Goal: Task Accomplishment & Management: Complete application form

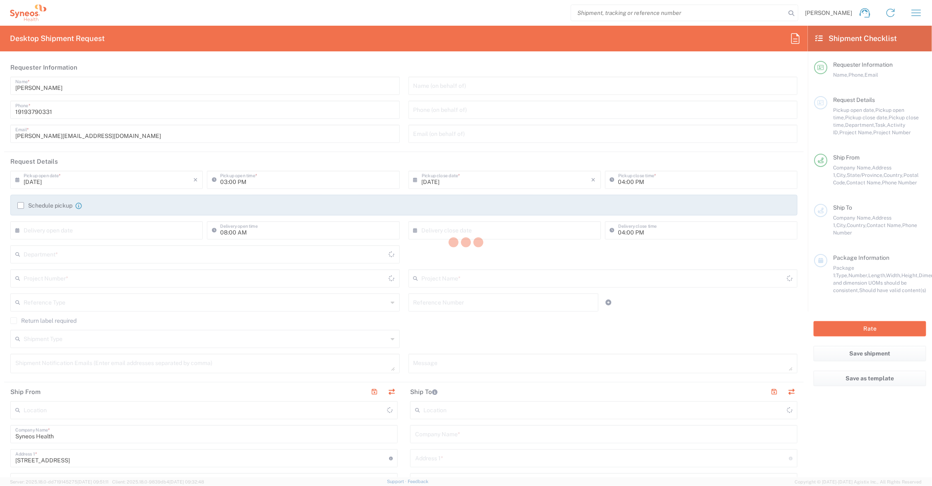
type input "[US_STATE]"
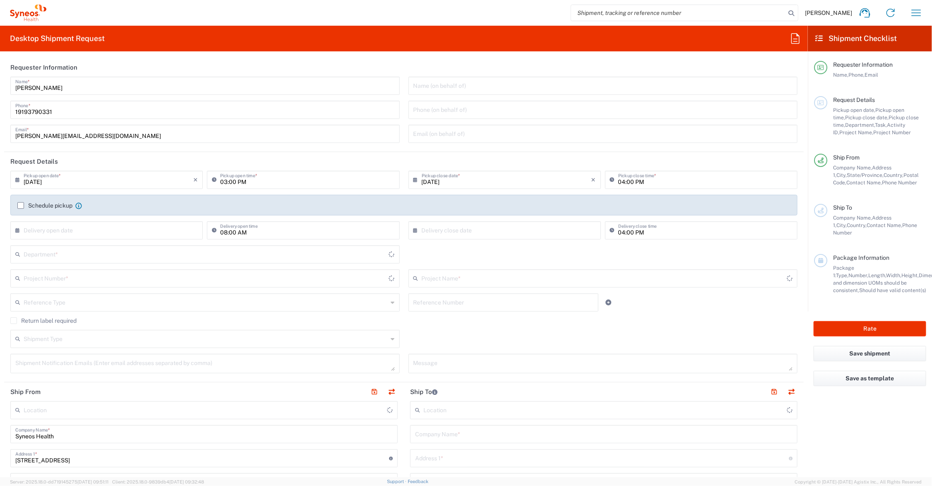
type input "[GEOGRAPHIC_DATA]"
type input "Syneos Health Communications-[GEOGRAPHIC_DATA] [GEOGRAPHIC_DATA]"
drag, startPoint x: 54, startPoint y: 135, endPoint x: -37, endPoint y: 134, distance: 91.1
click at [0, 134] on html "[PERSON_NAME] Home Shipment estimator Shipment tracking Desktop shipment reques…" at bounding box center [466, 243] width 932 height 486
type input "6156"
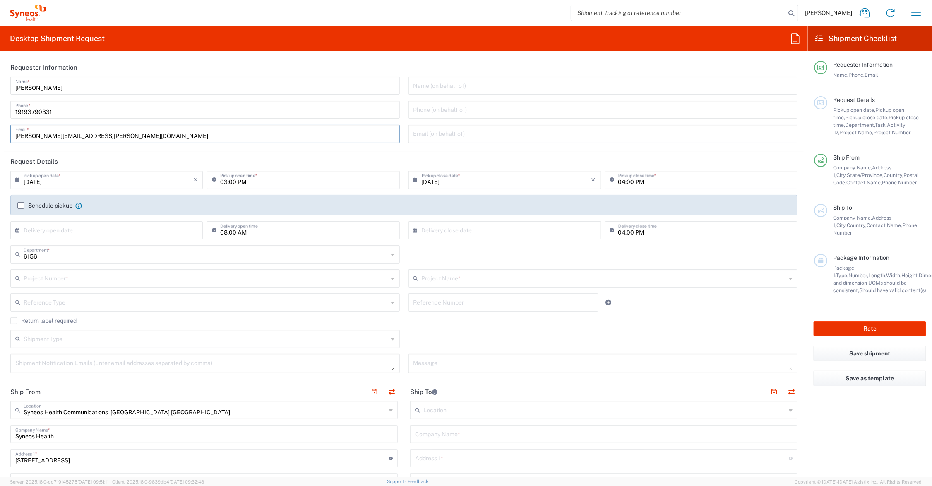
type input "[PERSON_NAME][EMAIL_ADDRESS][PERSON_NAME][DOMAIN_NAME]"
click at [449, 276] on input "text" at bounding box center [604, 277] width 365 height 14
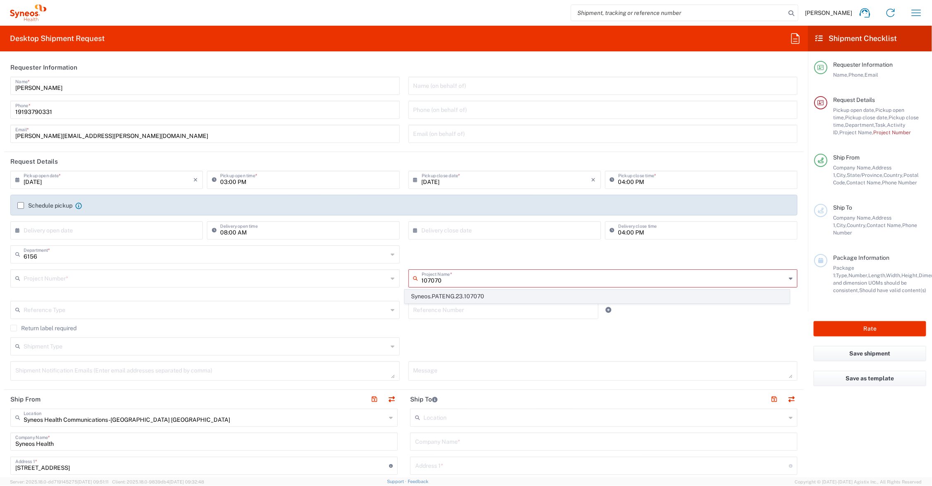
click at [449, 294] on span "Syneos.PATENG.23.107070" at bounding box center [597, 296] width 384 height 13
type input "Syneos.PATENG.23.107070"
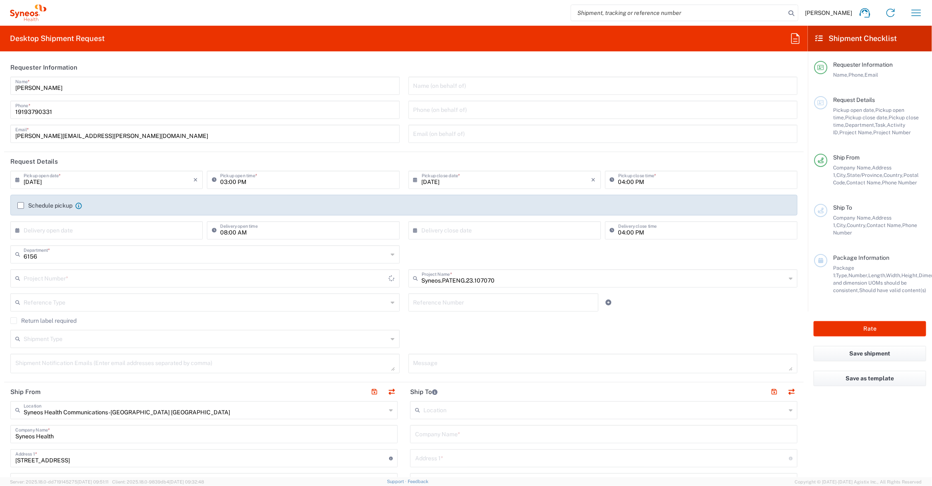
type input "COMM.STUDO.IC.107070"
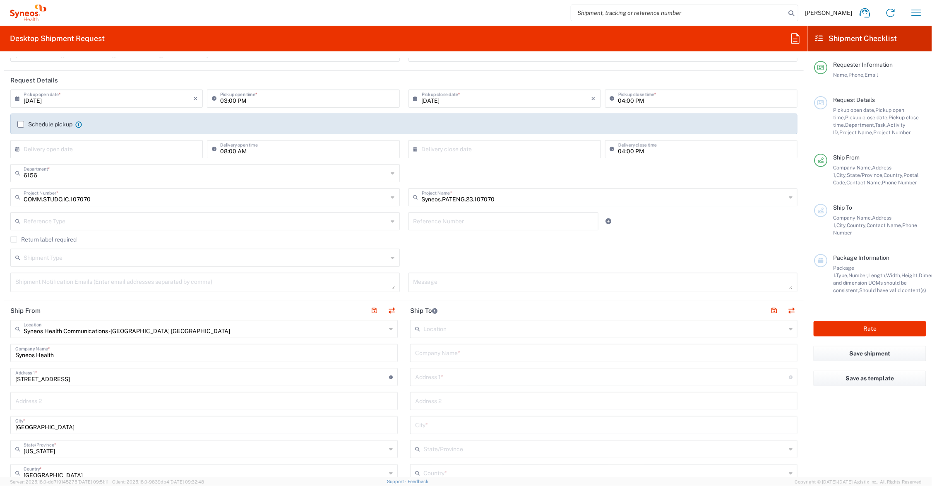
scroll to position [104, 0]
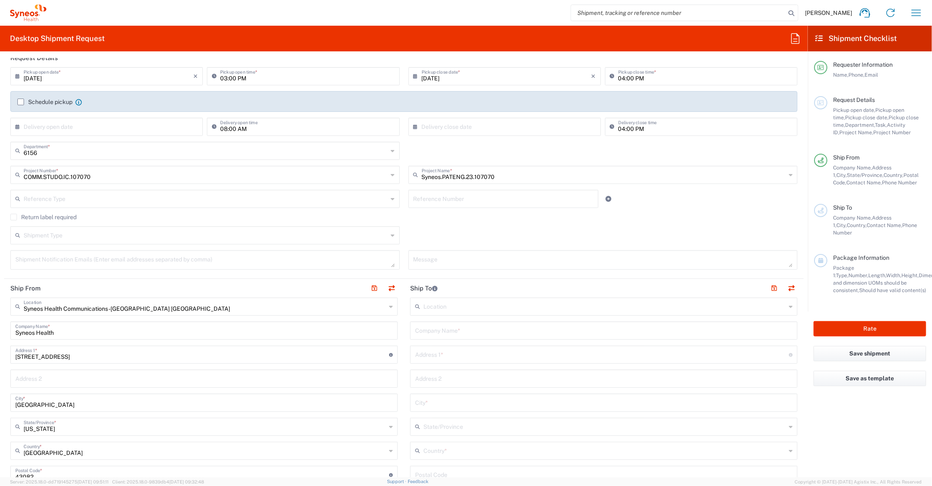
click at [436, 330] on input "text" at bounding box center [604, 330] width 378 height 14
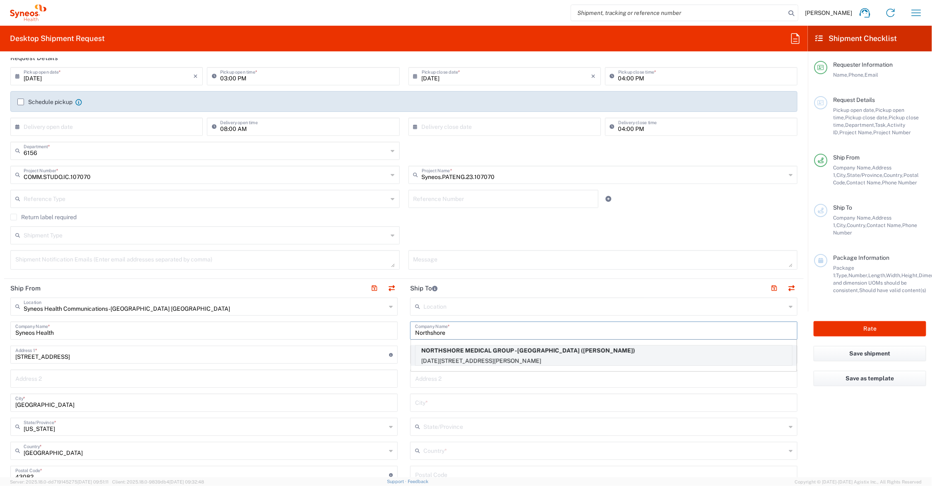
click at [516, 354] on p "NORTHSHORE MEDICAL GROUP -[GEOGRAPHIC_DATA] ([PERSON_NAME])" at bounding box center [604, 350] width 377 height 10
type input "NORTHSHORE MEDICAL GROUP -[GEOGRAPHIC_DATA]"
type input "[DATE][PERSON_NAME]"
type input "GLENVIEW"
type input "US"
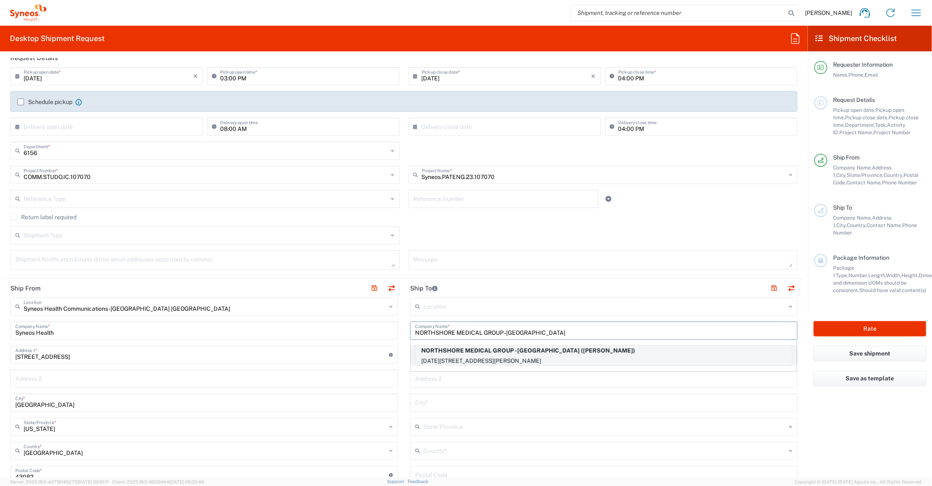
type input "[PERSON_NAME]"
type input "8476638530"
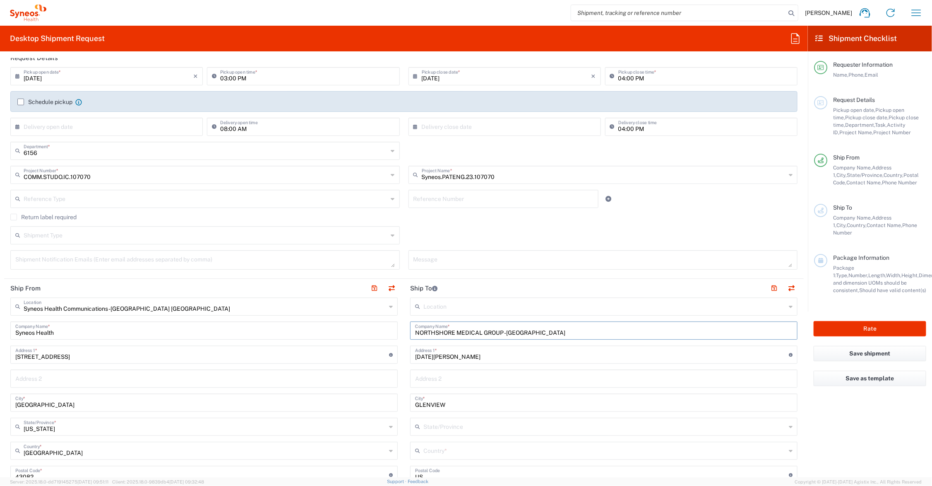
drag, startPoint x: 454, startPoint y: 331, endPoint x: 564, endPoint y: 331, distance: 109.7
click at [564, 331] on input "NORTHSHORE MEDICAL GROUP -[GEOGRAPHIC_DATA]" at bounding box center [604, 330] width 378 height 14
type input "[GEOGRAPHIC_DATA]. Health System"
type input "Clinical trials center"
type input "[STREET_ADDRESS][PERSON_NAME]"
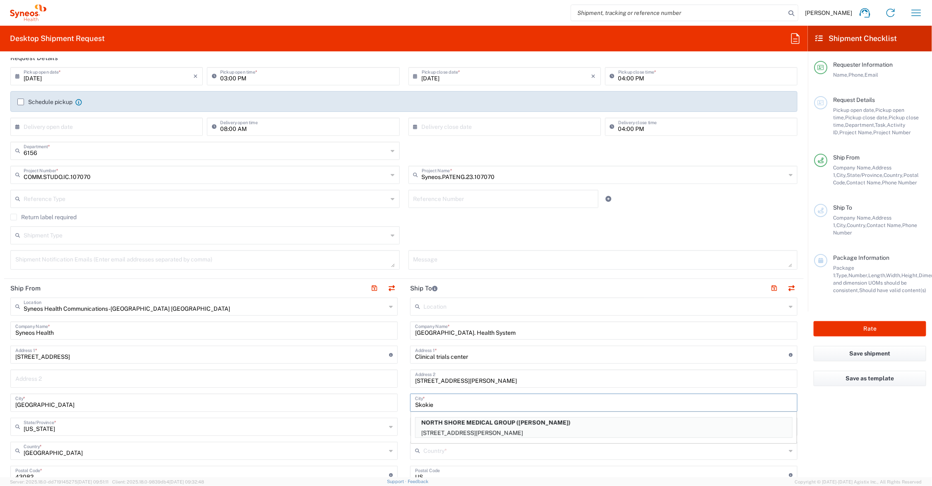
type input "Skokie"
click at [424, 434] on span "[GEOGRAPHIC_DATA]" at bounding box center [598, 434] width 382 height 13
type input "[GEOGRAPHIC_DATA]"
click at [442, 427] on input "text" at bounding box center [605, 426] width 363 height 14
click at [417, 409] on span "[US_STATE]" at bounding box center [598, 410] width 382 height 13
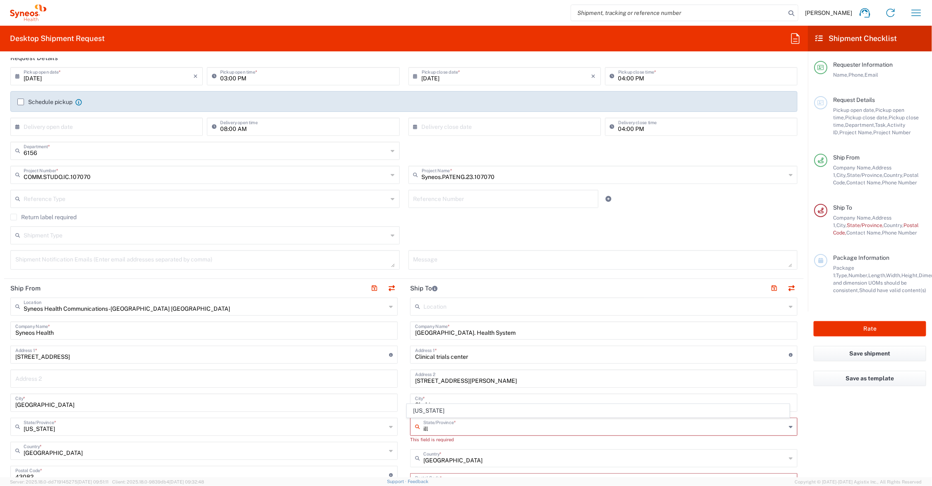
type input "[US_STATE]"
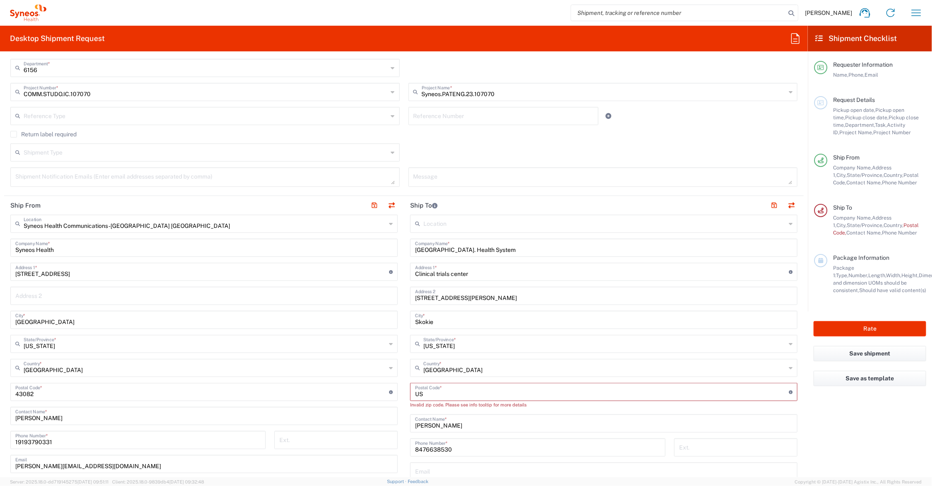
scroll to position [207, 0]
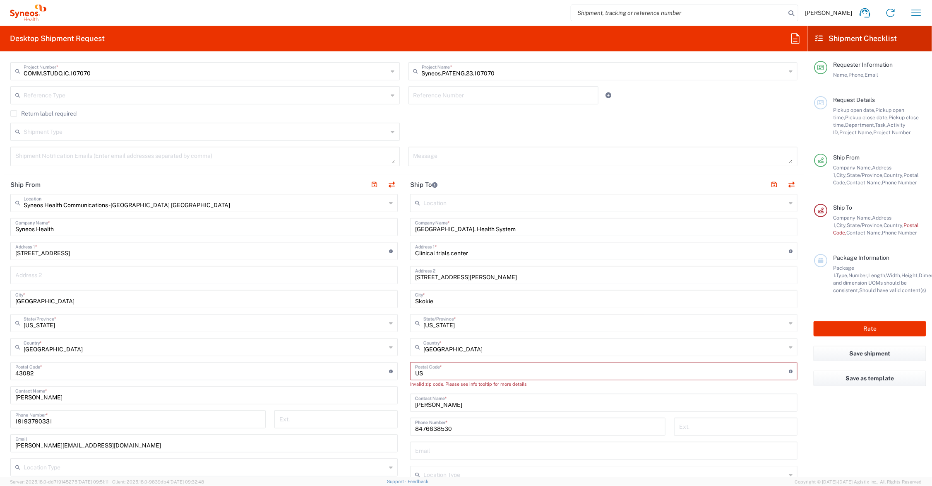
drag, startPoint x: 435, startPoint y: 376, endPoint x: 396, endPoint y: 371, distance: 39.2
click at [396, 371] on div "Ship From Syneos Health Communications-[GEOGRAPHIC_DATA] [GEOGRAPHIC_DATA] Loca…" at bounding box center [404, 363] width 800 height 377
type input "60077"
type input "[PERSON_NAME]"
type input "[PHONE_NUMBER]"
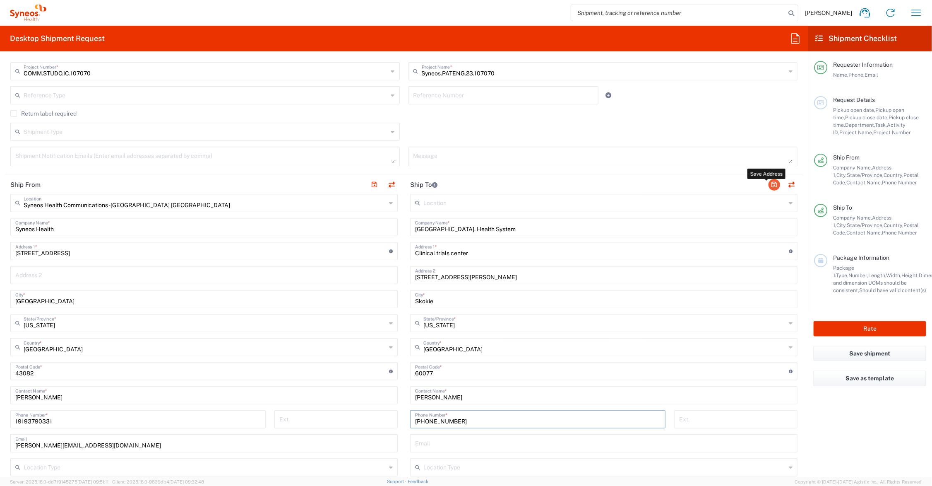
click at [769, 182] on button "button" at bounding box center [775, 185] width 12 height 12
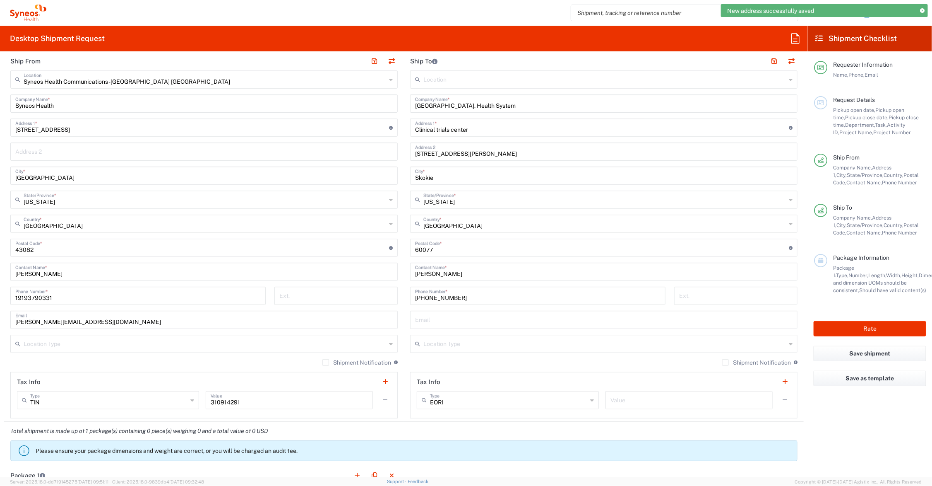
scroll to position [621, 0]
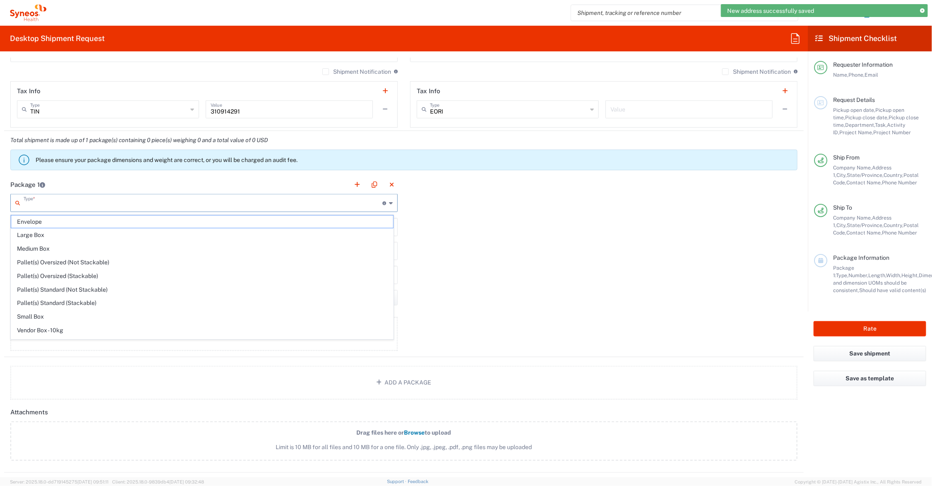
click at [52, 201] on input "text" at bounding box center [203, 202] width 359 height 14
click at [41, 249] on span "Medium Box" at bounding box center [202, 248] width 382 height 13
type input "Medium Box"
type input "13"
type input "11.5"
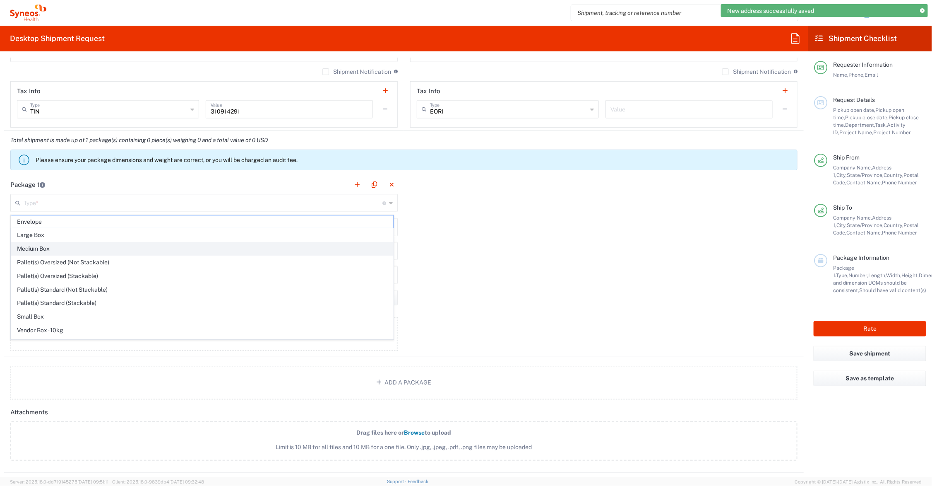
type input "2.5"
type input "in"
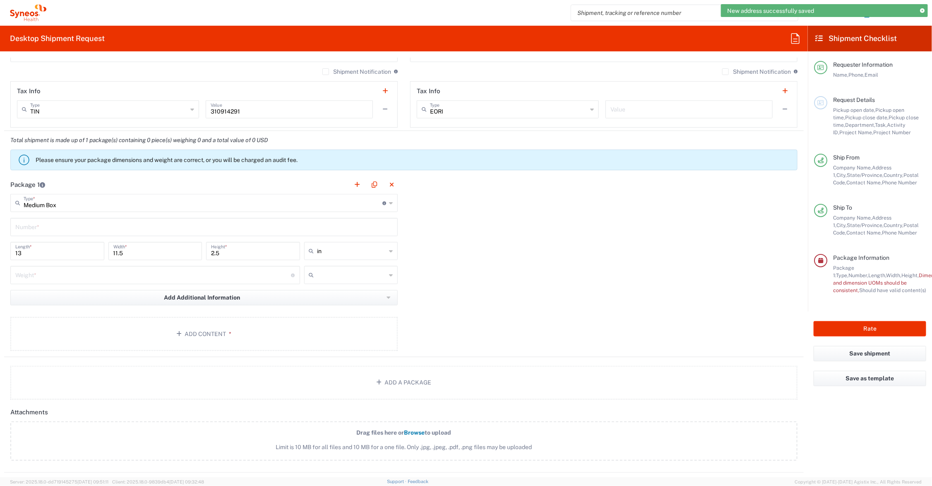
click at [37, 226] on input "text" at bounding box center [204, 226] width 378 height 14
type input "1"
click at [38, 275] on input "number" at bounding box center [153, 274] width 276 height 14
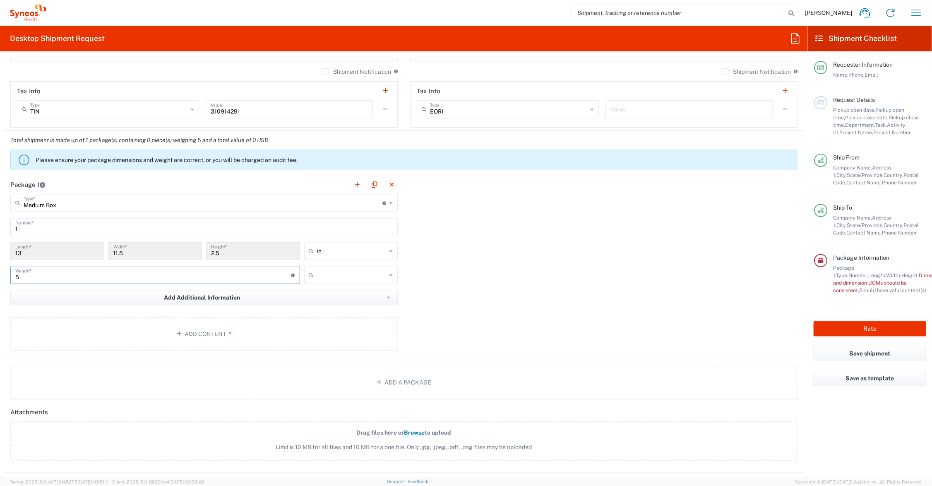
type input "5"
click at [338, 275] on input "text" at bounding box center [352, 274] width 69 height 13
click at [327, 306] on span "lbs" at bounding box center [347, 307] width 91 height 13
type input "lbs"
click at [203, 332] on button "Add Content *" at bounding box center [204, 334] width 388 height 34
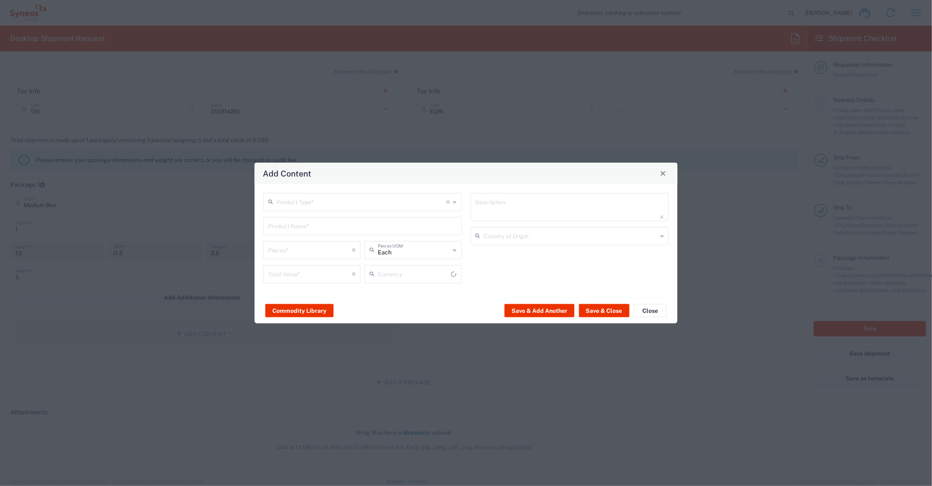
type input "US Dollar"
click at [301, 200] on input "text" at bounding box center [362, 201] width 170 height 14
click at [296, 223] on span "Documents" at bounding box center [363, 219] width 197 height 13
type input "Documents"
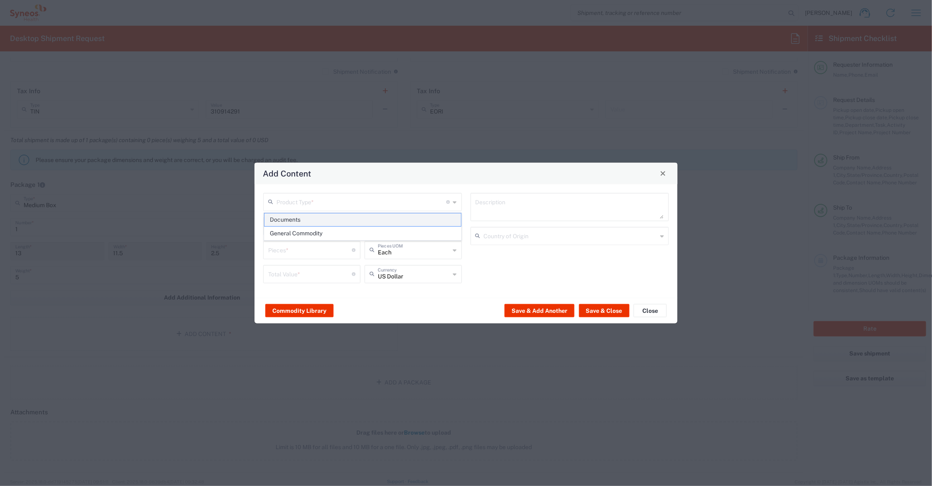
type input "1"
type textarea "Documents"
drag, startPoint x: 276, startPoint y: 248, endPoint x: 258, endPoint y: 248, distance: 18.6
click at [258, 248] on div "Documents Product Type * Document: Paper document generated internally by Syneo…" at bounding box center [466, 240] width 423 height 113
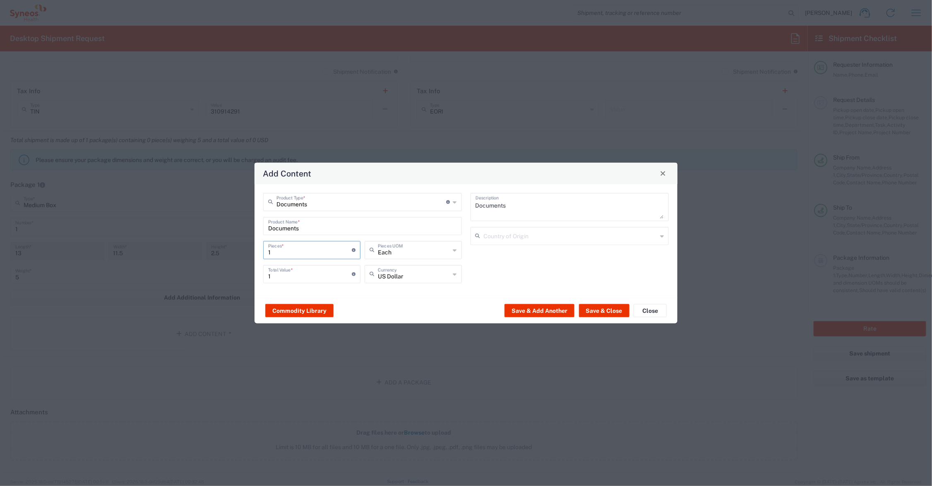
type input "2"
type input "20"
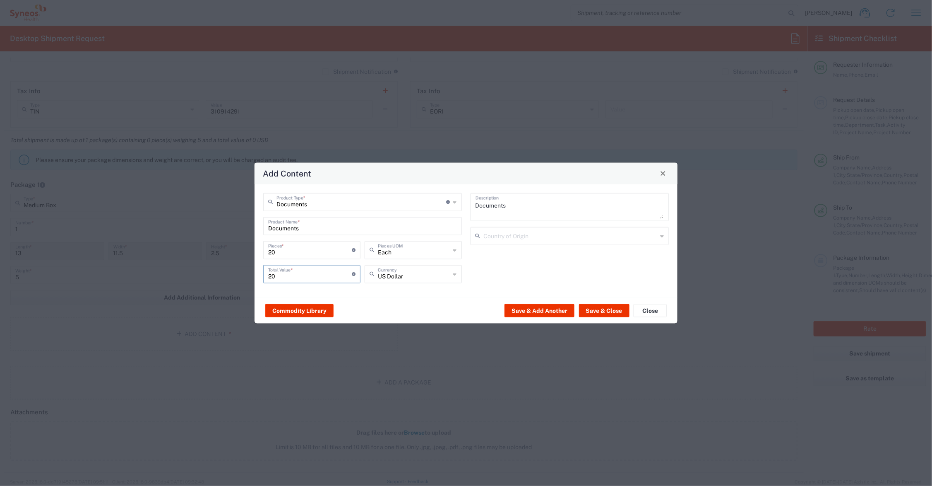
drag, startPoint x: 279, startPoint y: 273, endPoint x: 251, endPoint y: 272, distance: 27.3
click at [251, 272] on div "Add Content Documents Product Type * Document: Paper document generated interna…" at bounding box center [466, 243] width 932 height 486
type input "55.00"
click at [597, 310] on button "Save & Close" at bounding box center [604, 310] width 51 height 13
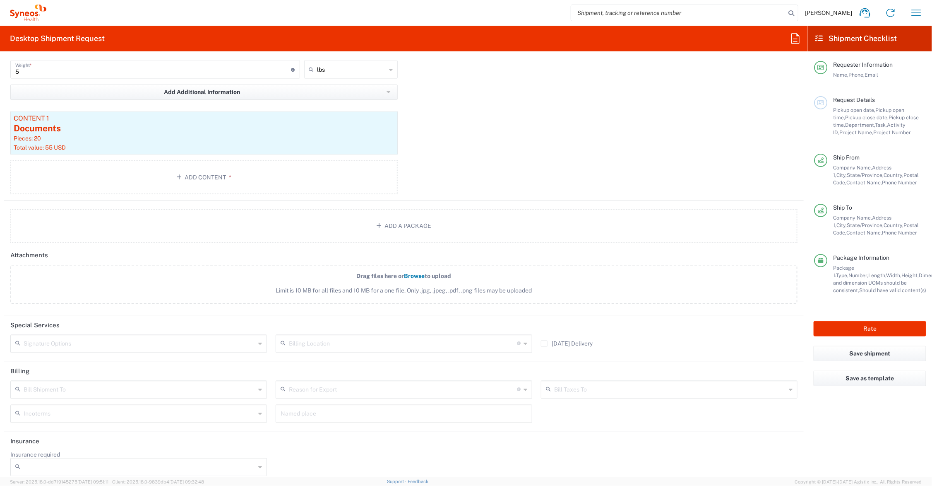
scroll to position [828, 0]
click at [140, 342] on input "text" at bounding box center [140, 341] width 232 height 14
click at [128, 358] on span "Adult Signature Required" at bounding box center [137, 359] width 253 height 13
type input "Adult Signature Required"
click at [856, 325] on button "Rate" at bounding box center [870, 328] width 113 height 15
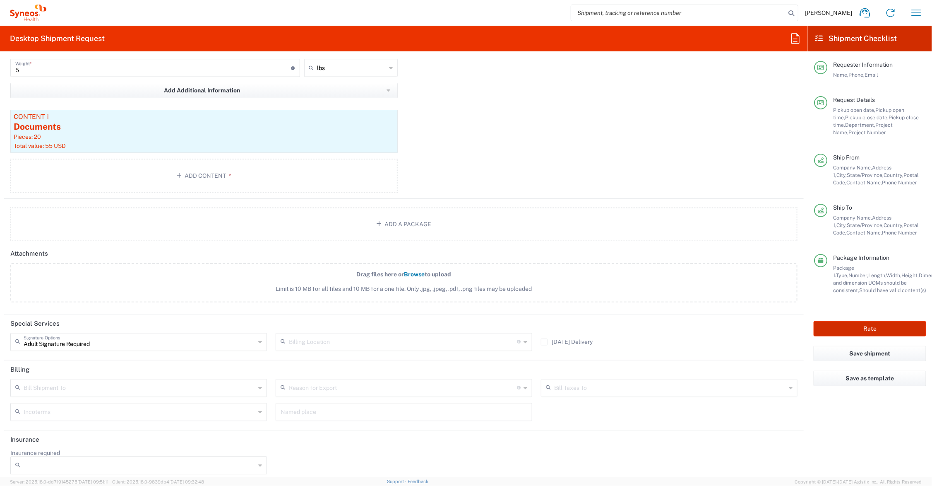
type input "Syneos.PATENG.23.107070"
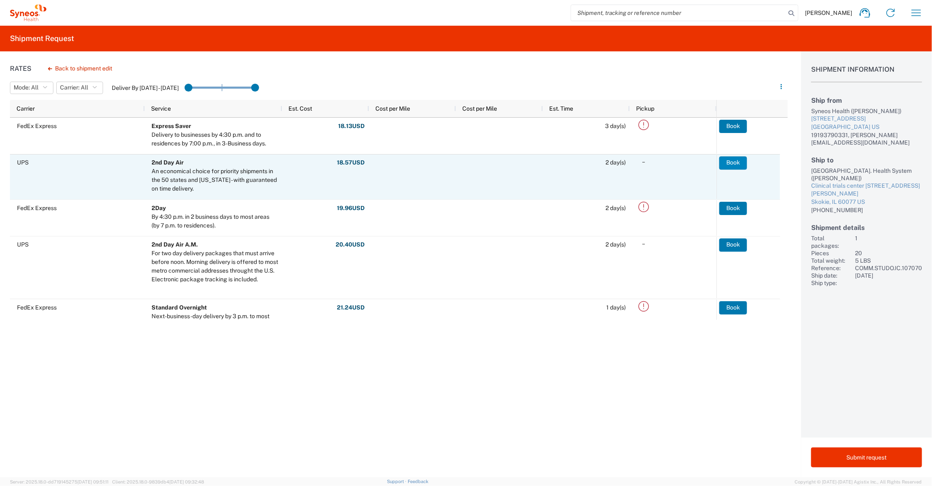
click at [736, 164] on button "Book" at bounding box center [734, 162] width 28 height 13
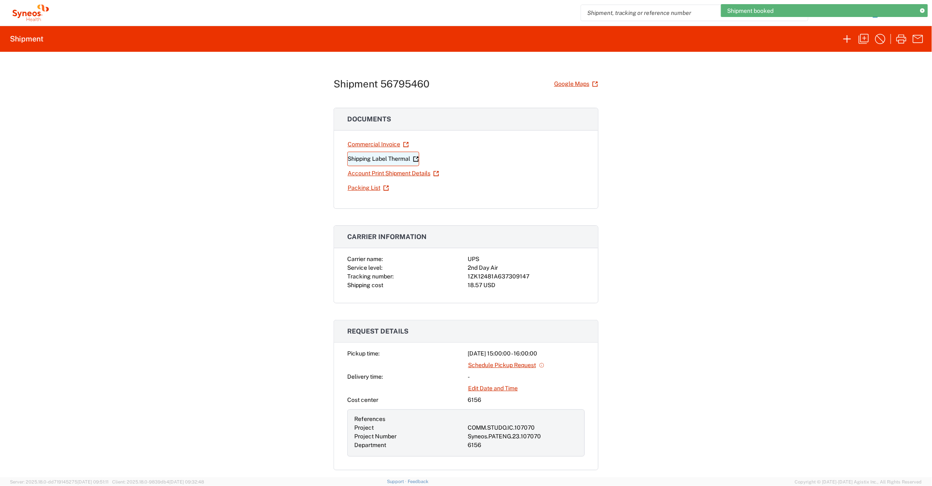
click at [371, 157] on link "Shipping Label Thermal" at bounding box center [383, 159] width 72 height 14
